Goal: Task Accomplishment & Management: Use online tool/utility

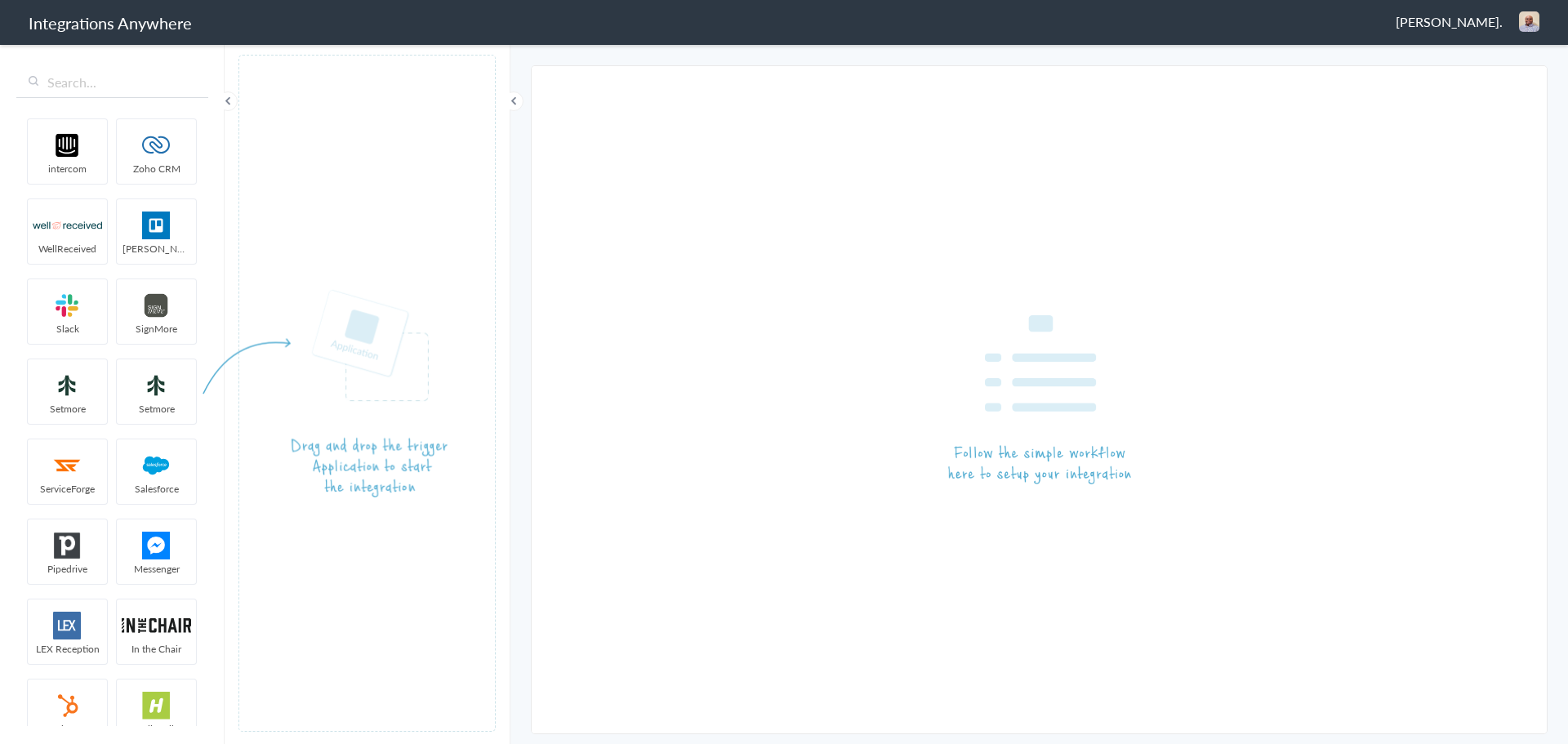
click at [1429, 19] on span "[PERSON_NAME]." at bounding box center [1448, 21] width 107 height 19
click at [1496, 84] on li "Dashboard" at bounding box center [1494, 85] width 113 height 25
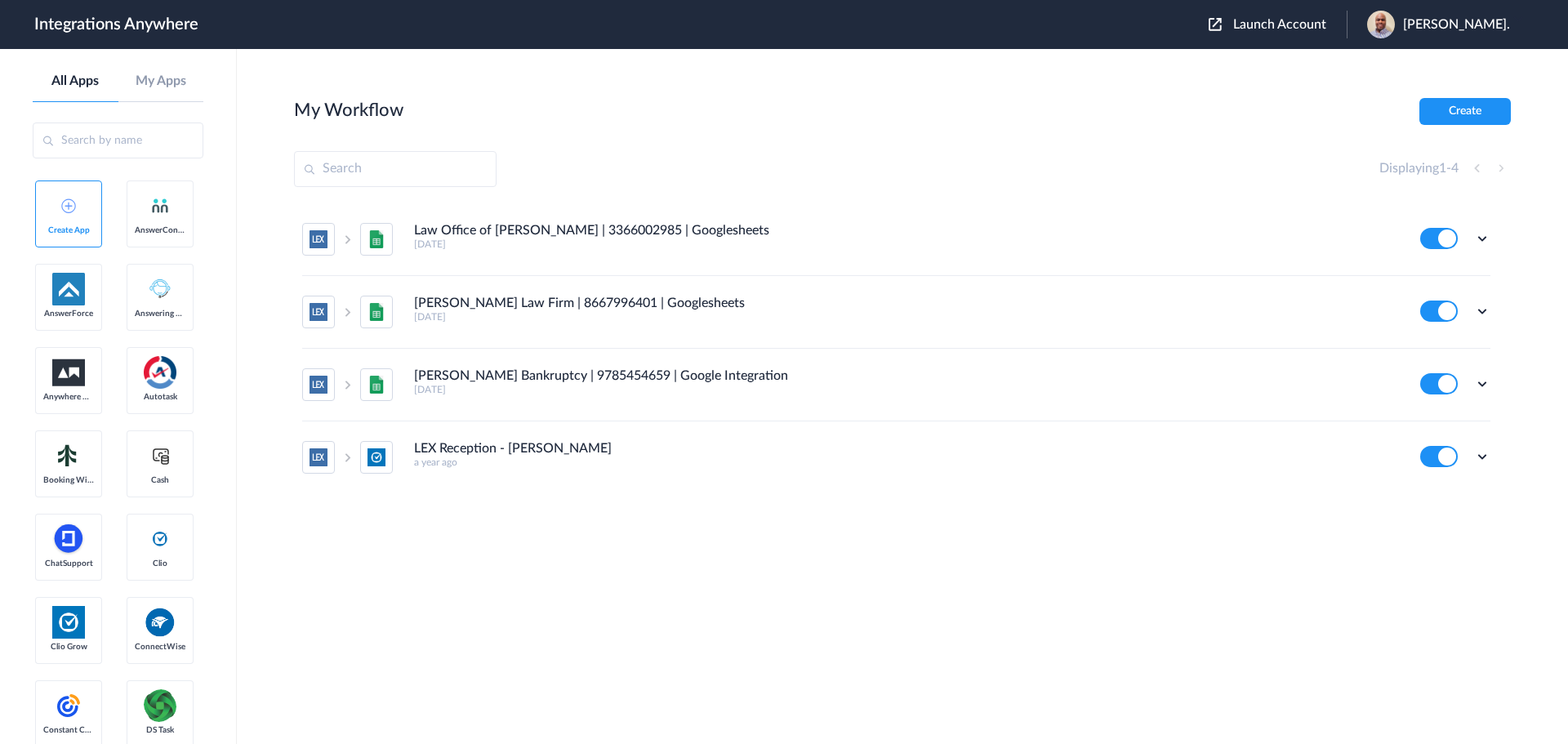
click at [1279, 27] on span "Launch Account" at bounding box center [1280, 24] width 93 height 13
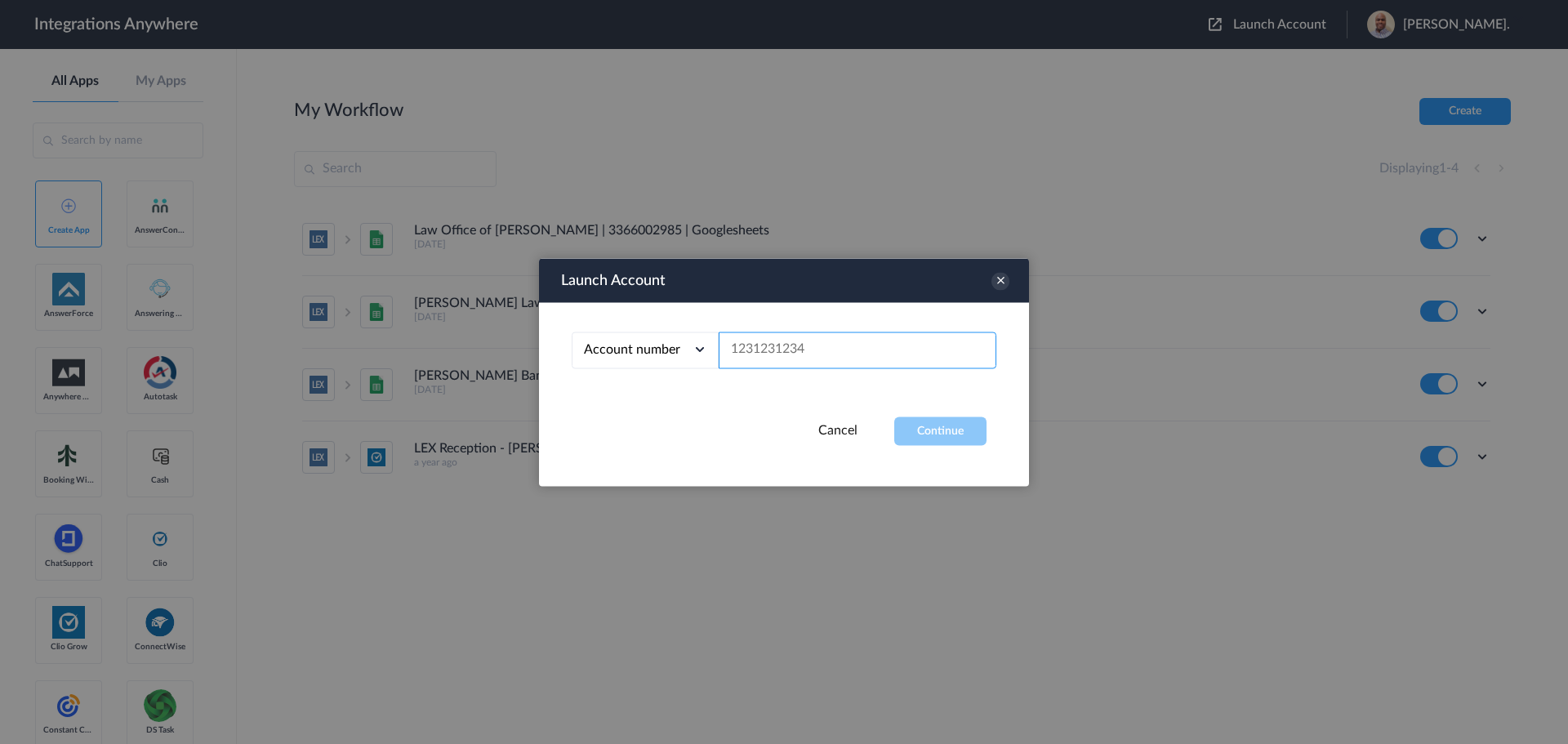
paste input "9803389002"
type input "9803389002"
click at [936, 448] on div "Launch Account Account number Account number Email address 9803389002 Cancel Co…" at bounding box center [784, 372] width 490 height 227
click at [937, 443] on button "Continue" at bounding box center [940, 430] width 93 height 28
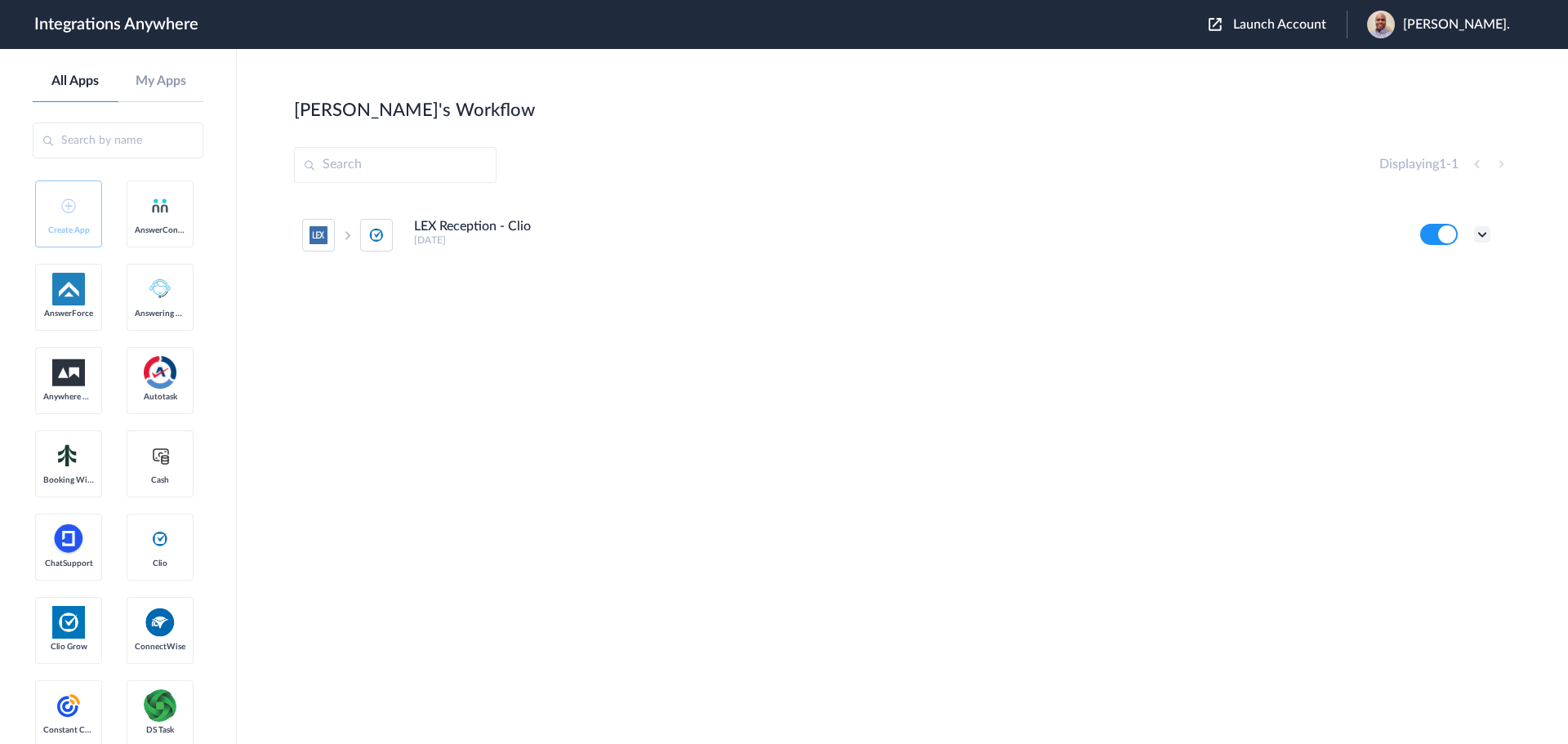
click at [1482, 238] on icon at bounding box center [1482, 234] width 17 height 17
click at [1439, 267] on li "Edit" at bounding box center [1437, 272] width 106 height 30
click at [1488, 230] on icon at bounding box center [1482, 234] width 17 height 17
click at [1456, 305] on link "Task history" at bounding box center [1435, 301] width 78 height 11
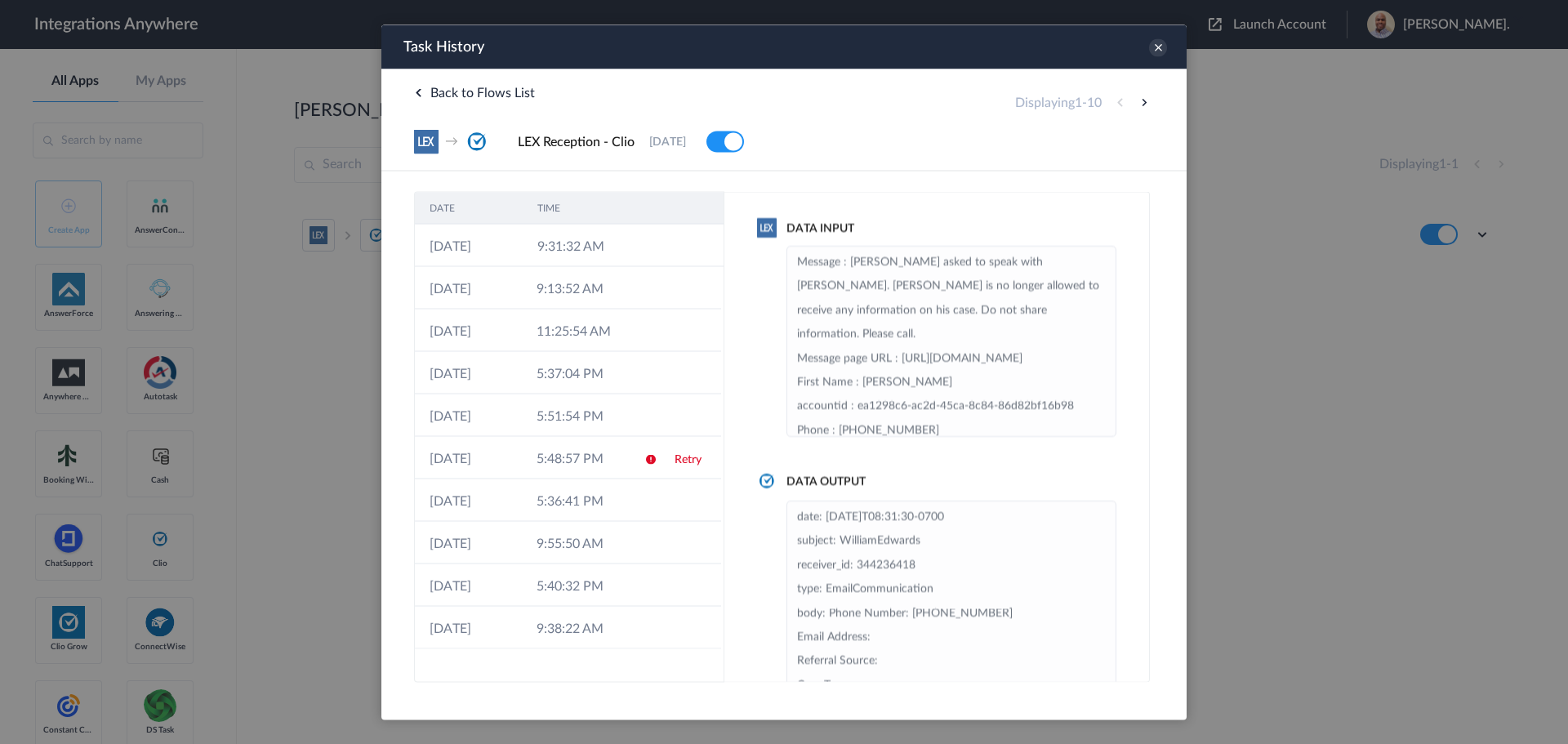
click at [1162, 48] on icon at bounding box center [1157, 48] width 18 height 18
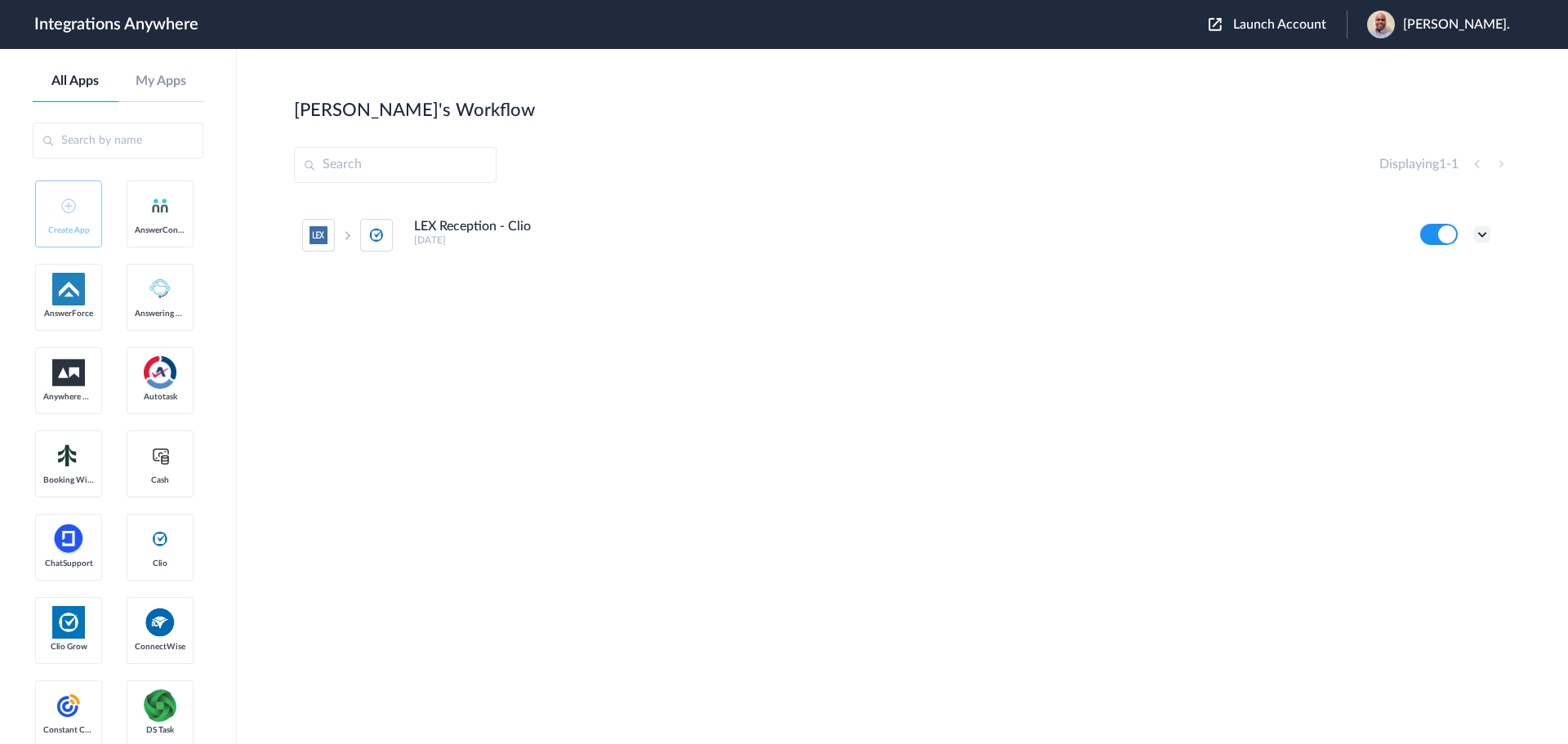
click at [1486, 238] on icon at bounding box center [1482, 234] width 17 height 17
click at [1433, 273] on link "Edit" at bounding box center [1416, 272] width 39 height 11
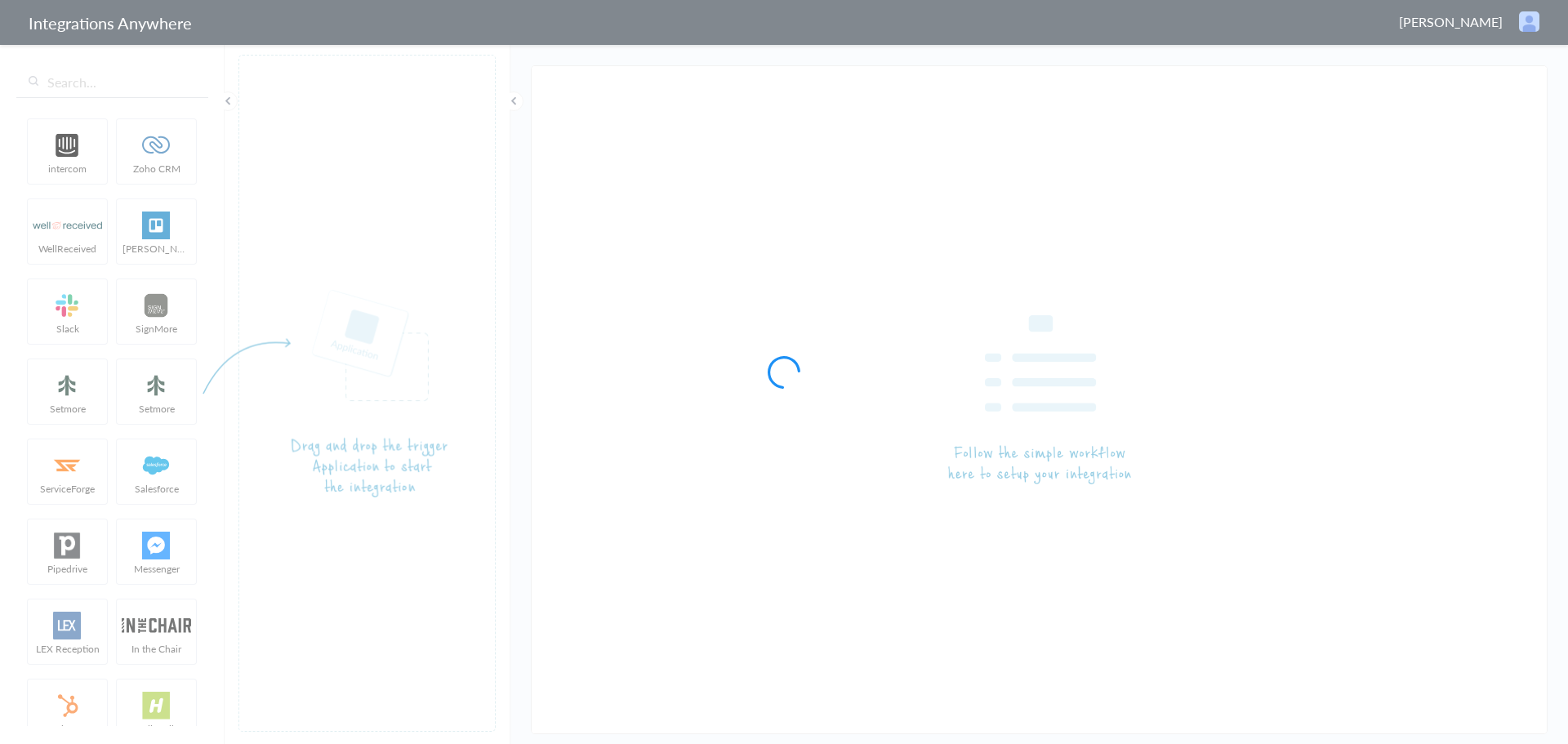
type input "LEX Reception - Clio"
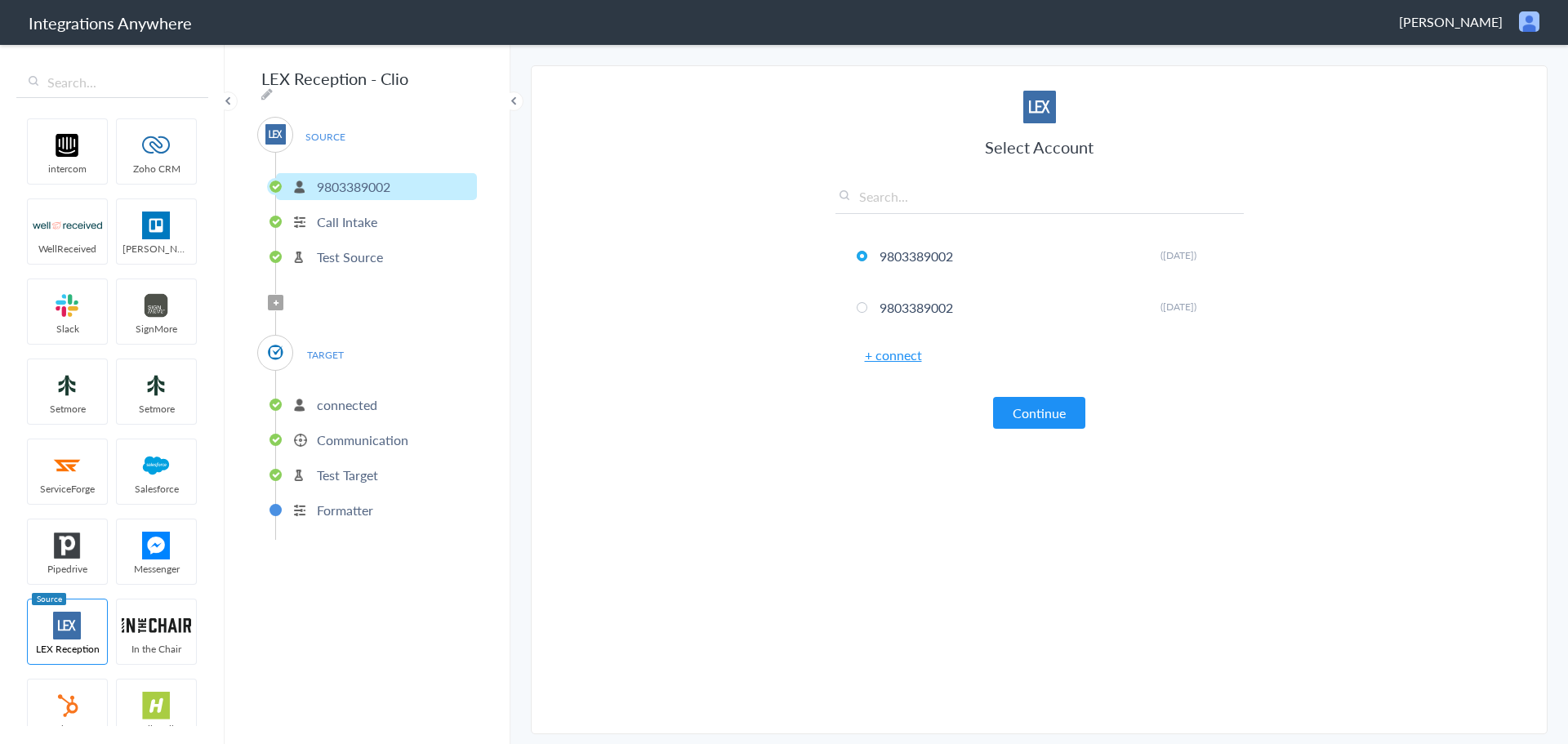
click at [338, 179] on p "9803389002" at bounding box center [353, 186] width 73 height 19
click at [1049, 407] on button "Continue" at bounding box center [1038, 413] width 93 height 32
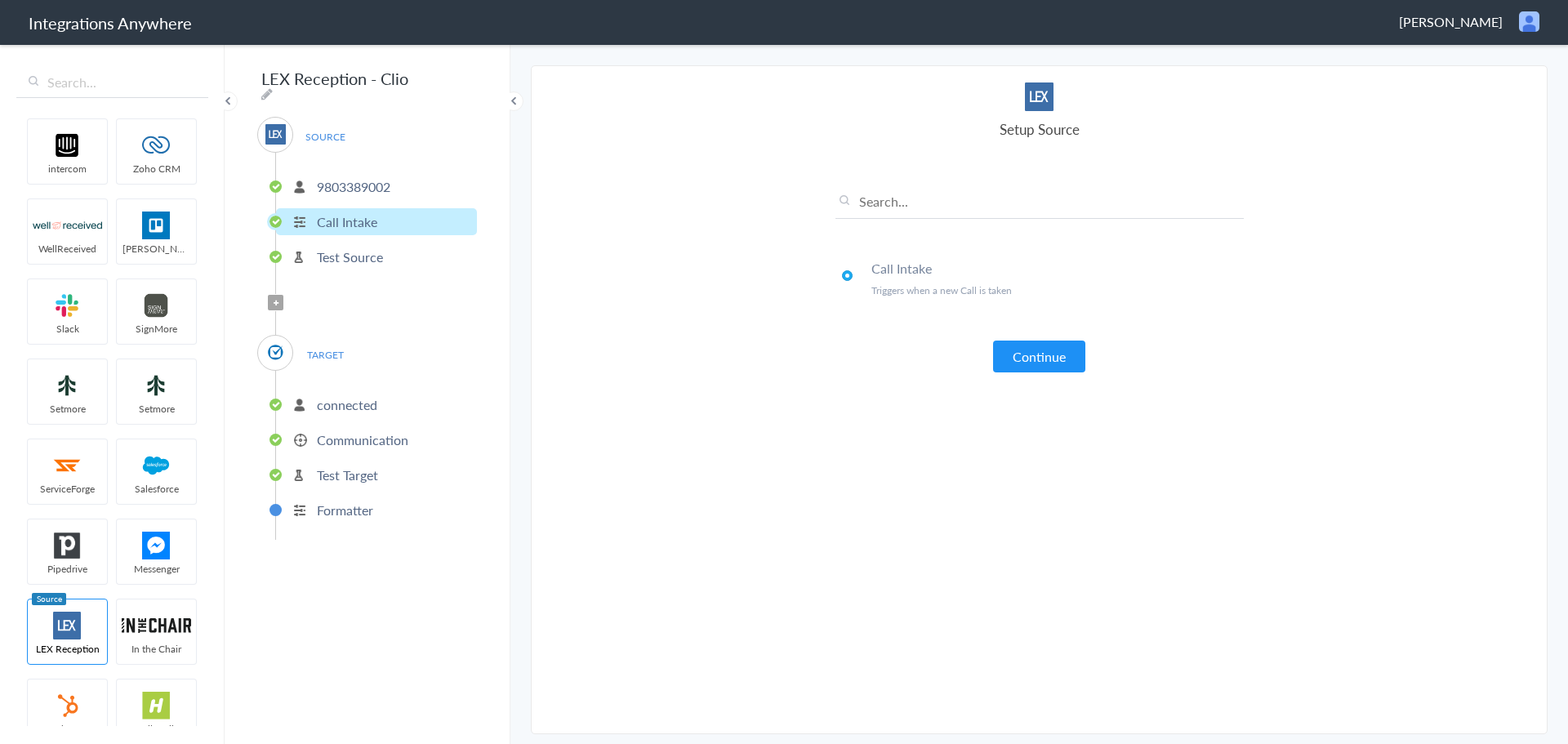
click at [1049, 407] on article "Select Account 9803389002 Rename Delete (3 years ago) 9803389002 Rename Delete …" at bounding box center [1039, 400] width 408 height 635
click at [1050, 353] on button "Continue" at bounding box center [1038, 356] width 93 height 32
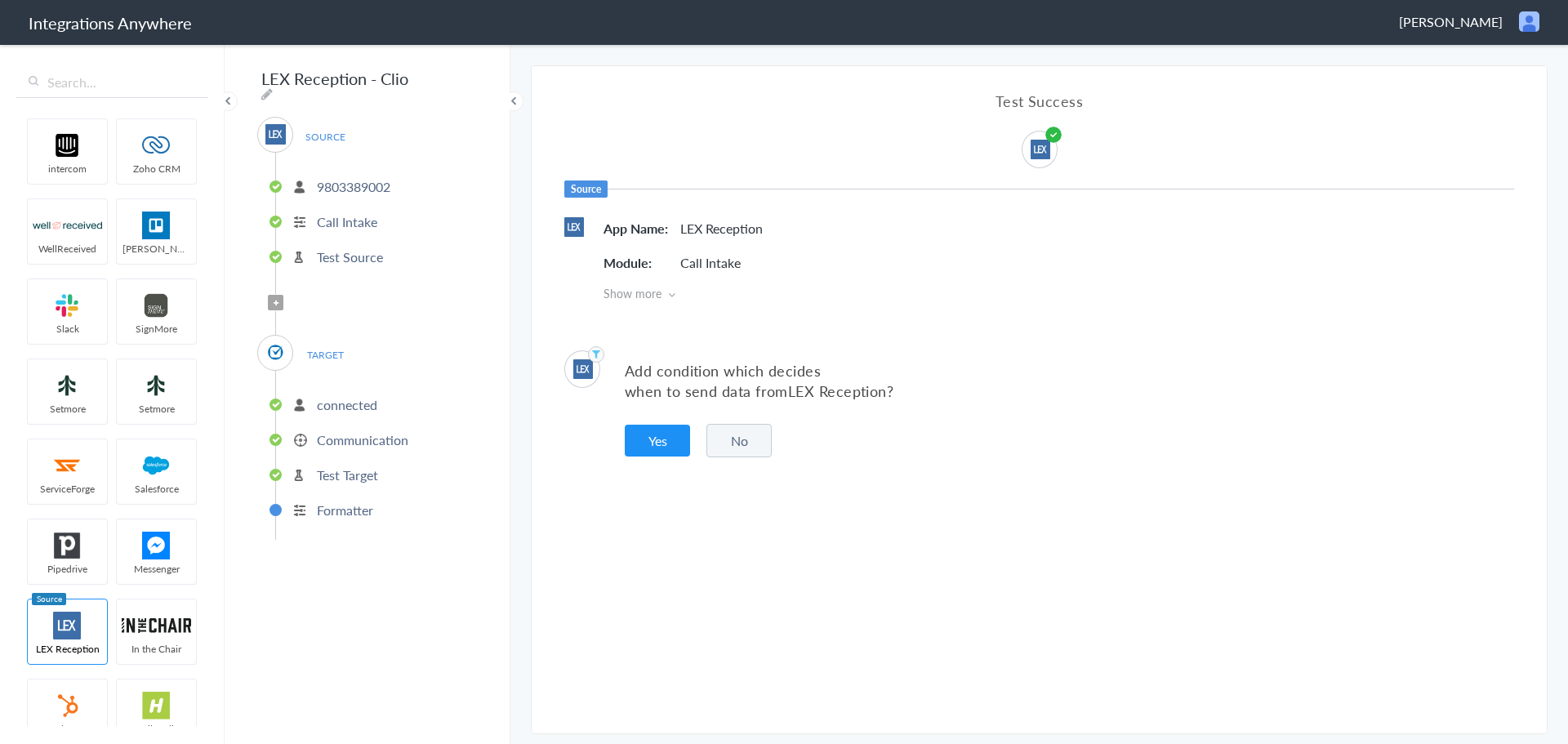
click at [295, 294] on div "SOURCE 9803389002 Call Intake Test Source Filter Applied TARGET connected Commu…" at bounding box center [367, 328] width 219 height 423
click at [744, 437] on button "No" at bounding box center [739, 441] width 65 height 33
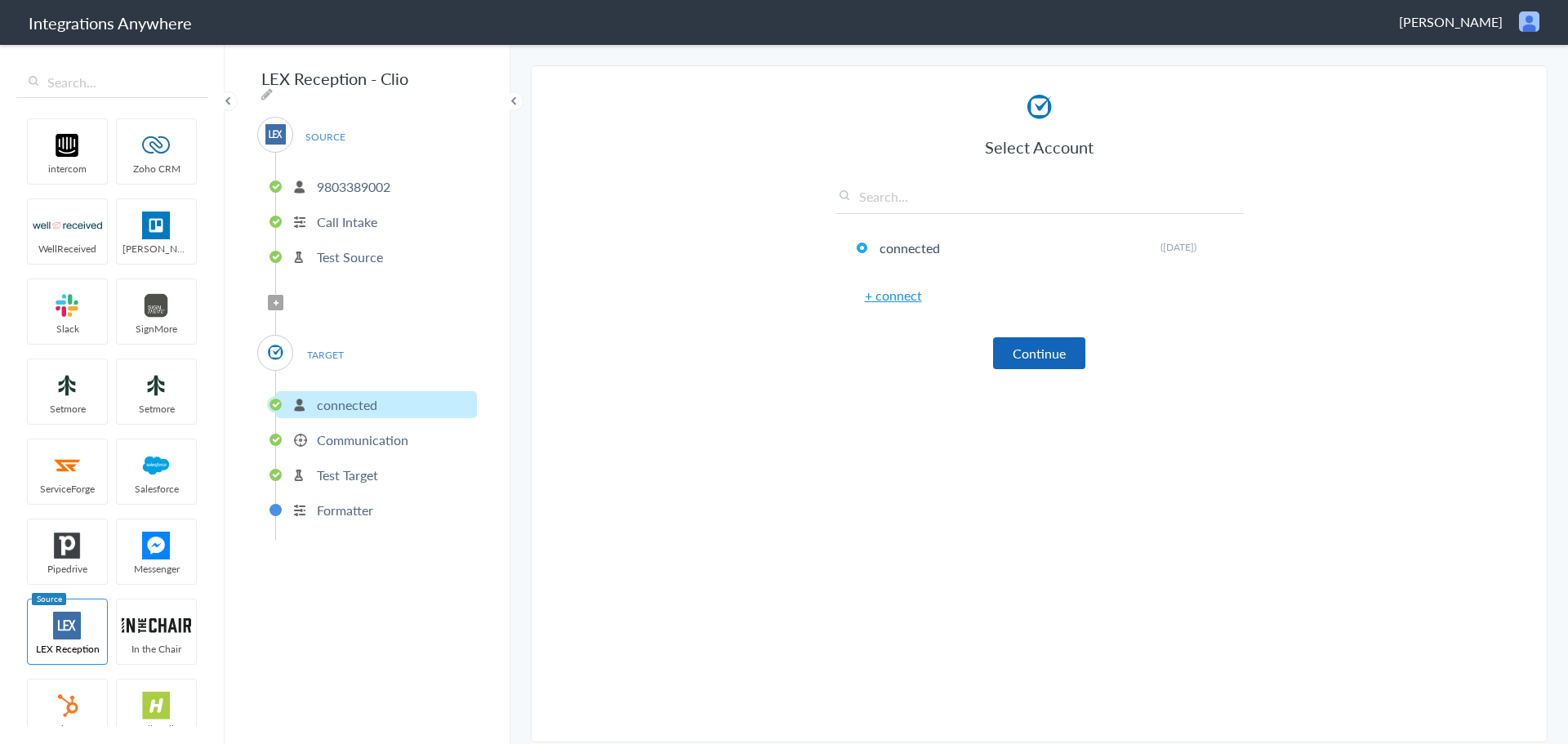
click at [1053, 351] on button "Continue" at bounding box center [1038, 353] width 93 height 32
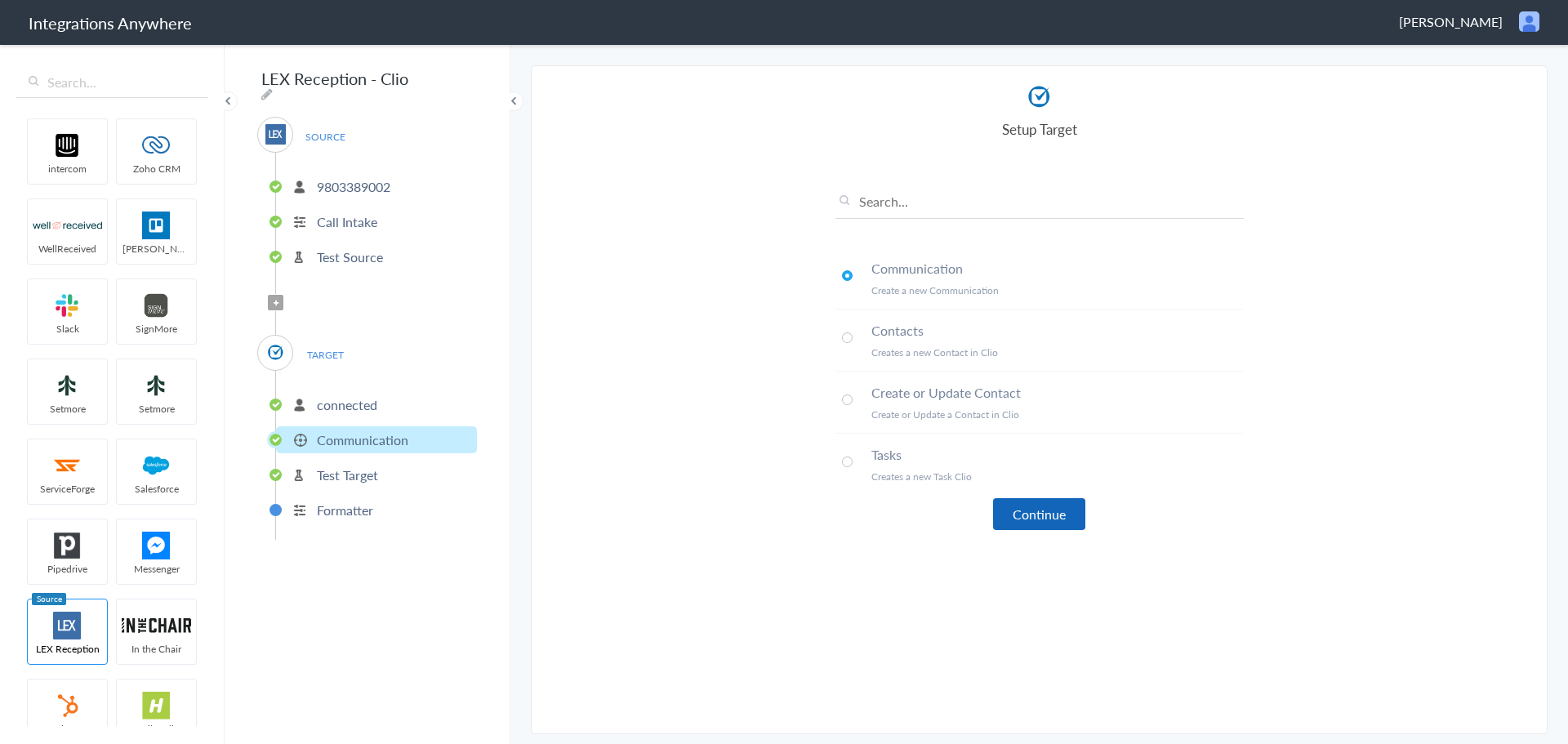
click at [1056, 514] on button "Continue" at bounding box center [1038, 514] width 93 height 32
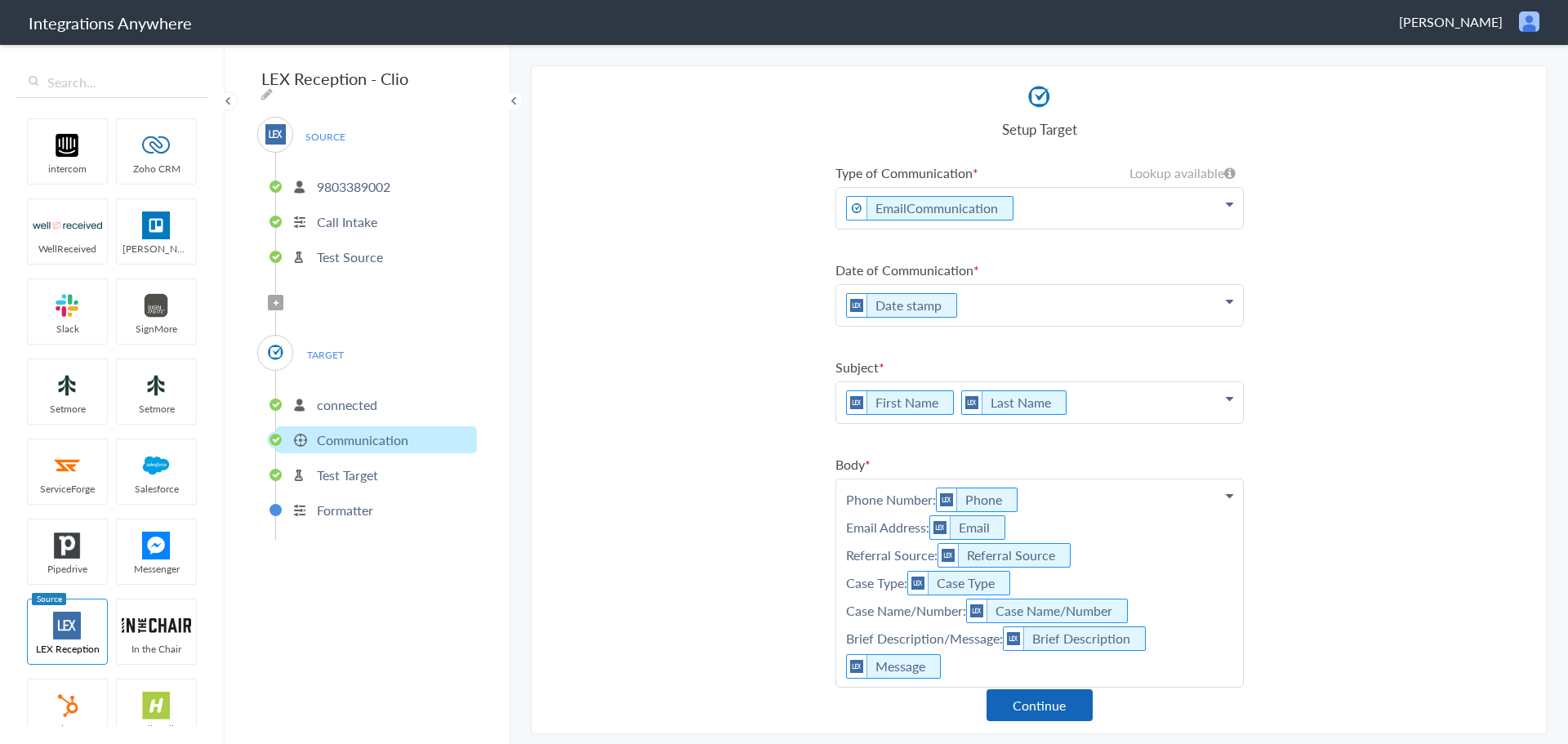
click at [1038, 706] on button "Continue" at bounding box center [1039, 705] width 106 height 32
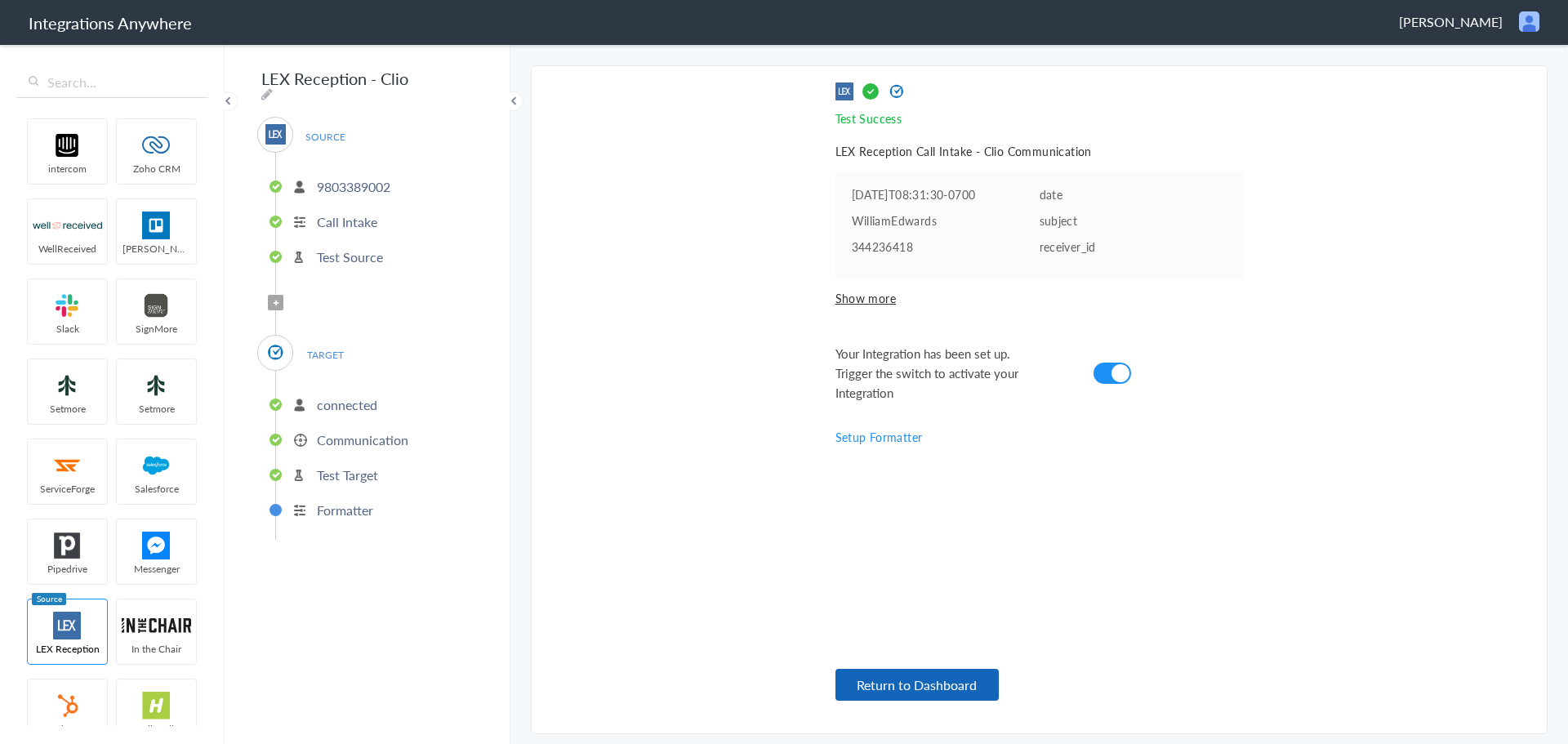
click at [971, 682] on button "Return to Dashboard" at bounding box center [917, 685] width 163 height 32
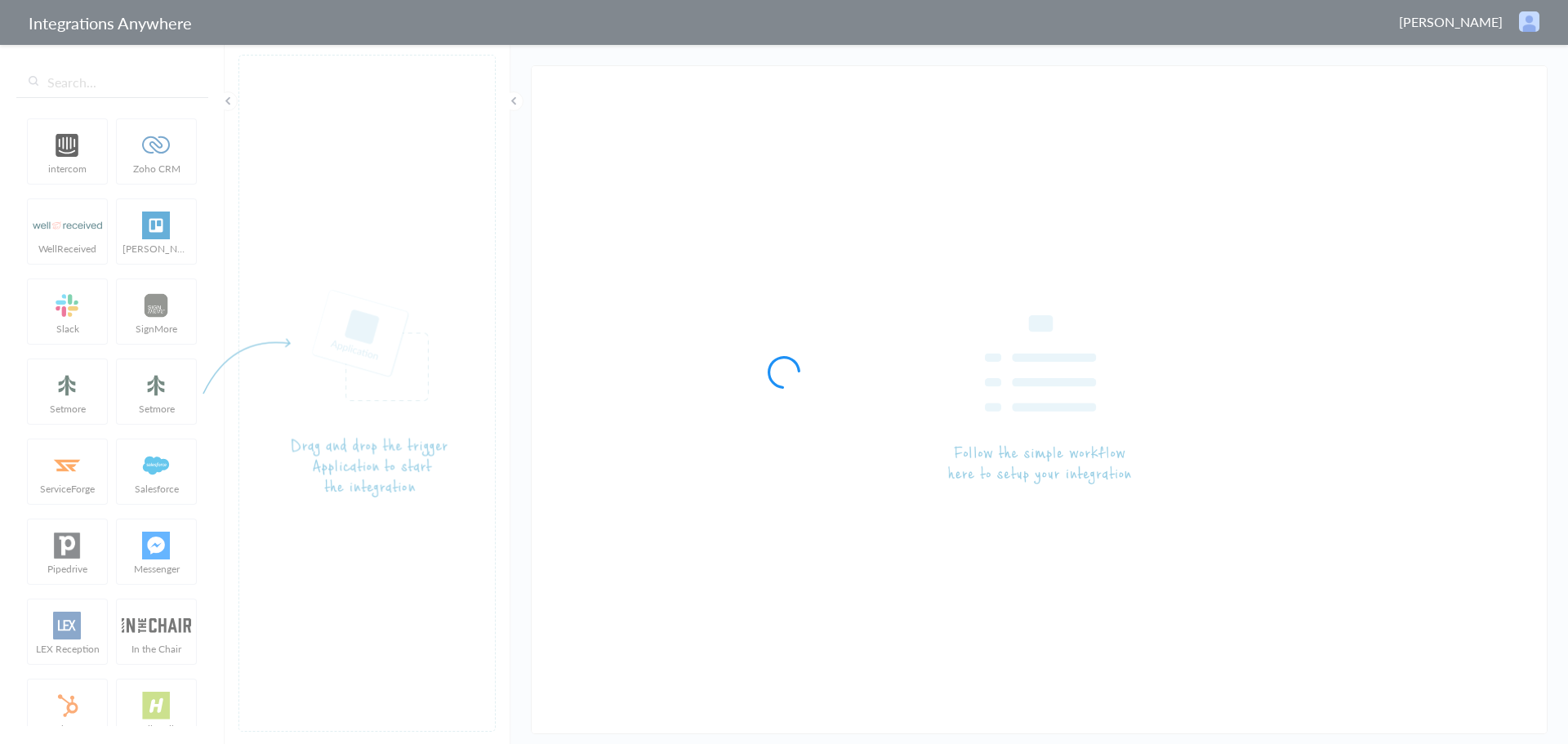
type input "LEX Reception - Clio"
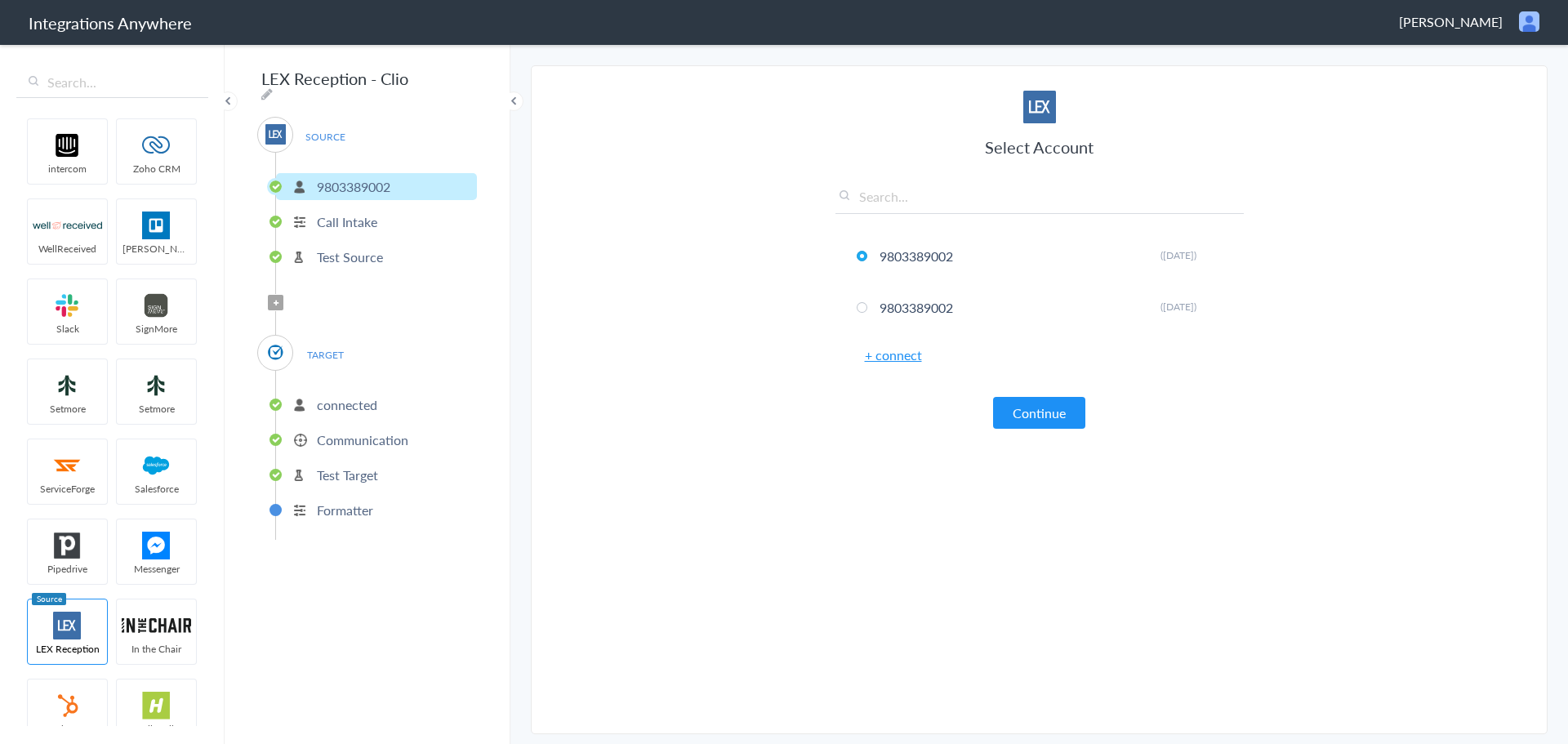
click at [349, 177] on p "9803389002" at bounding box center [353, 186] width 73 height 19
click at [343, 212] on p "Call Intake" at bounding box center [346, 221] width 61 height 19
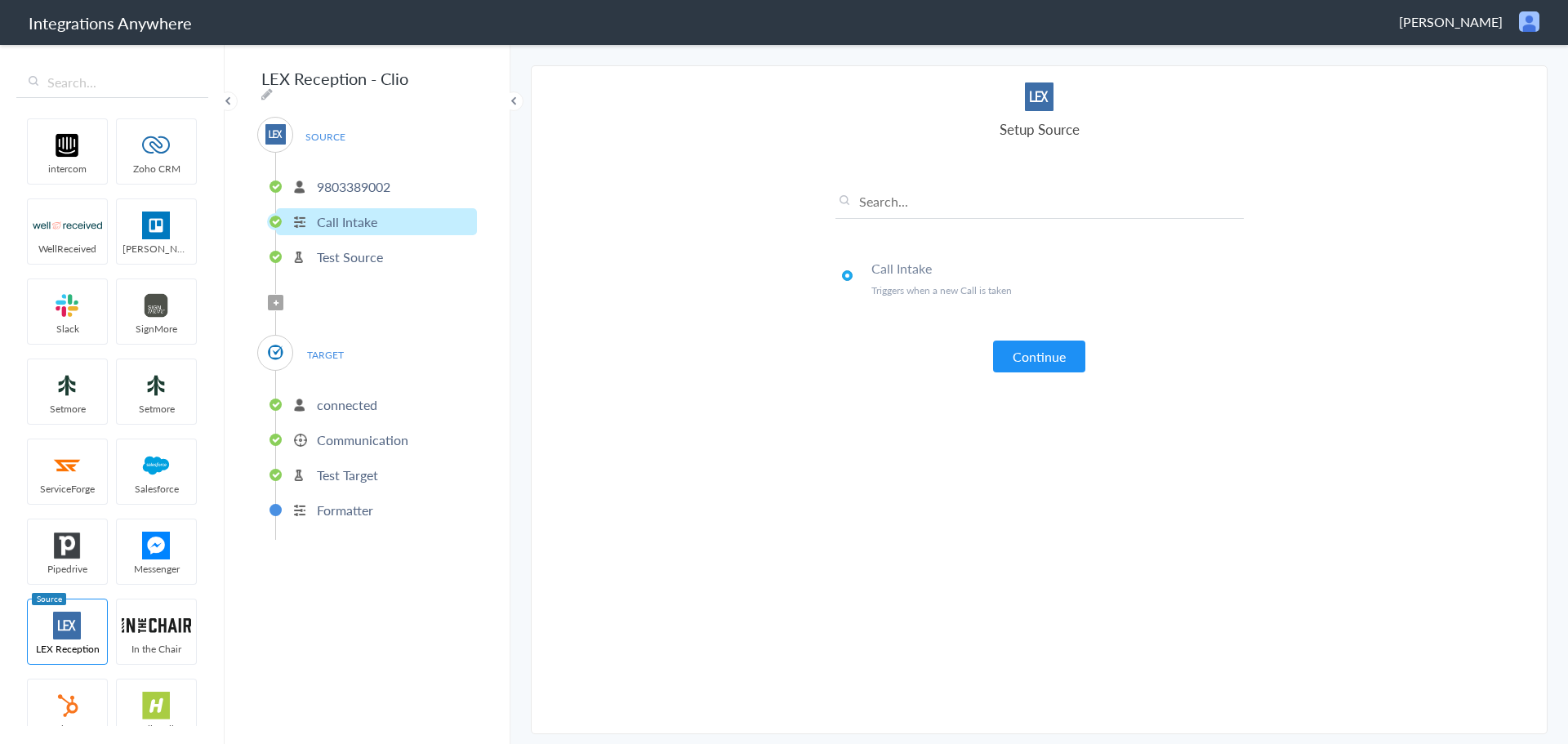
click at [351, 249] on p "Test Source" at bounding box center [349, 257] width 66 height 19
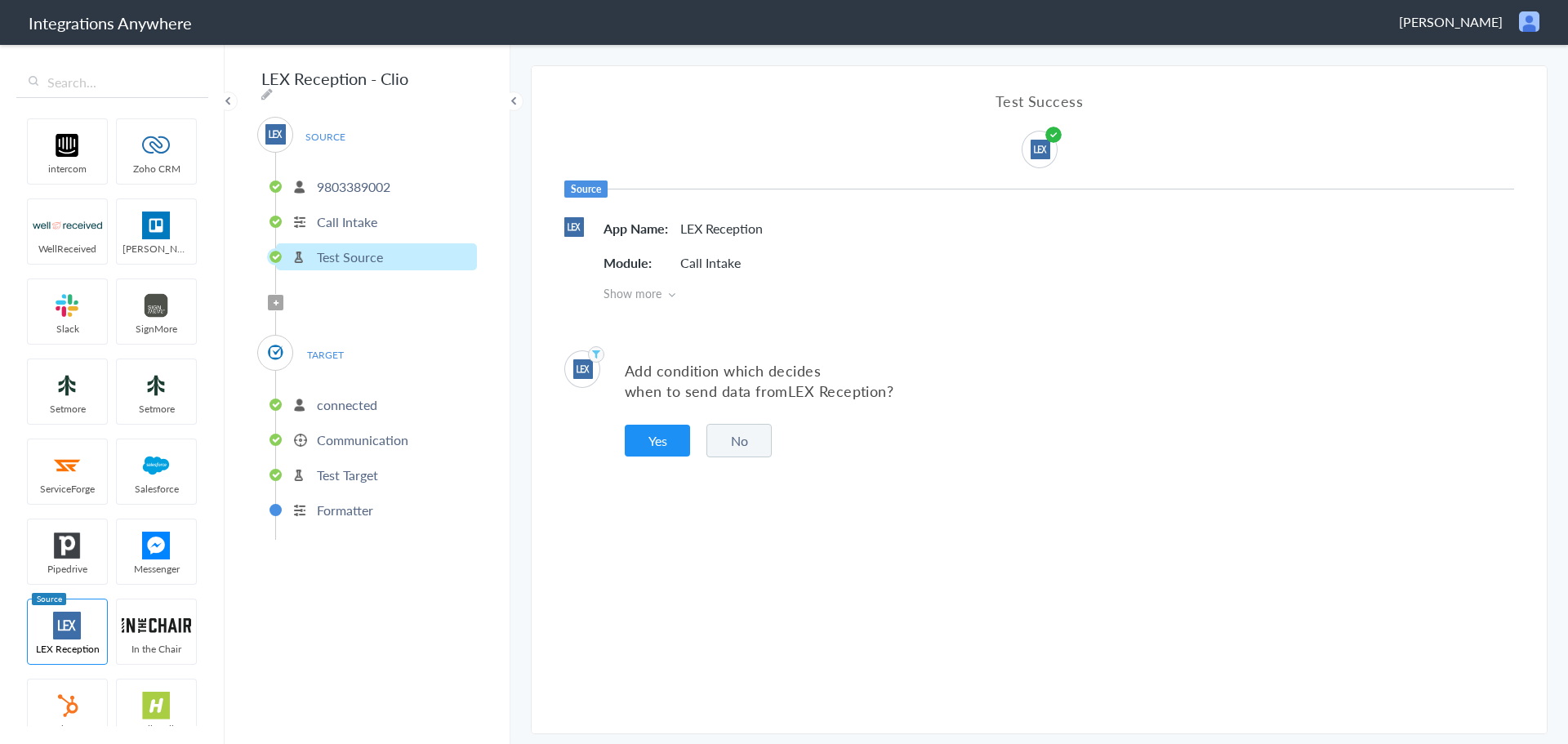
click at [356, 403] on p "connected" at bounding box center [346, 404] width 61 height 19
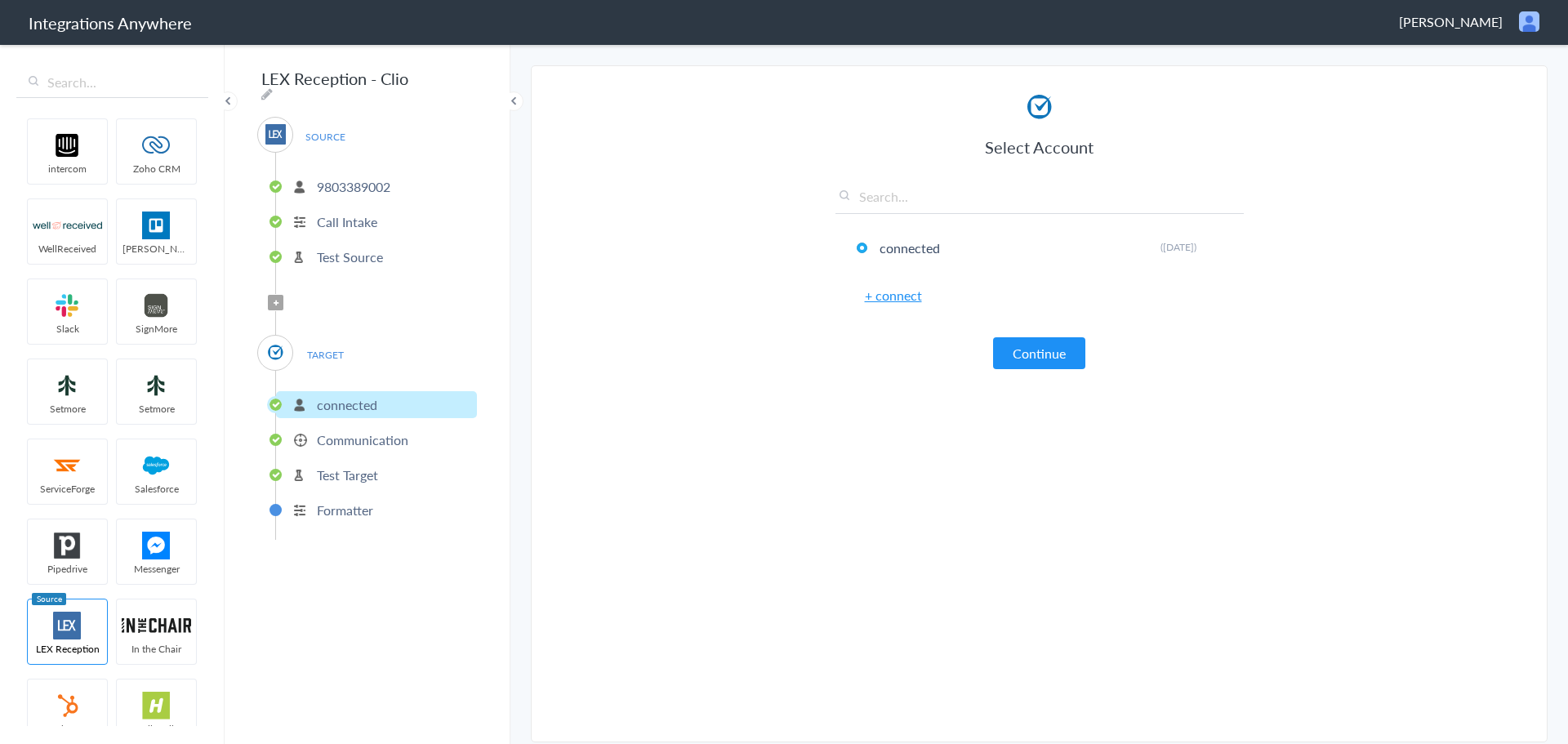
click at [360, 435] on p "Communication" at bounding box center [362, 439] width 92 height 19
